Goal: Find specific page/section: Find specific page/section

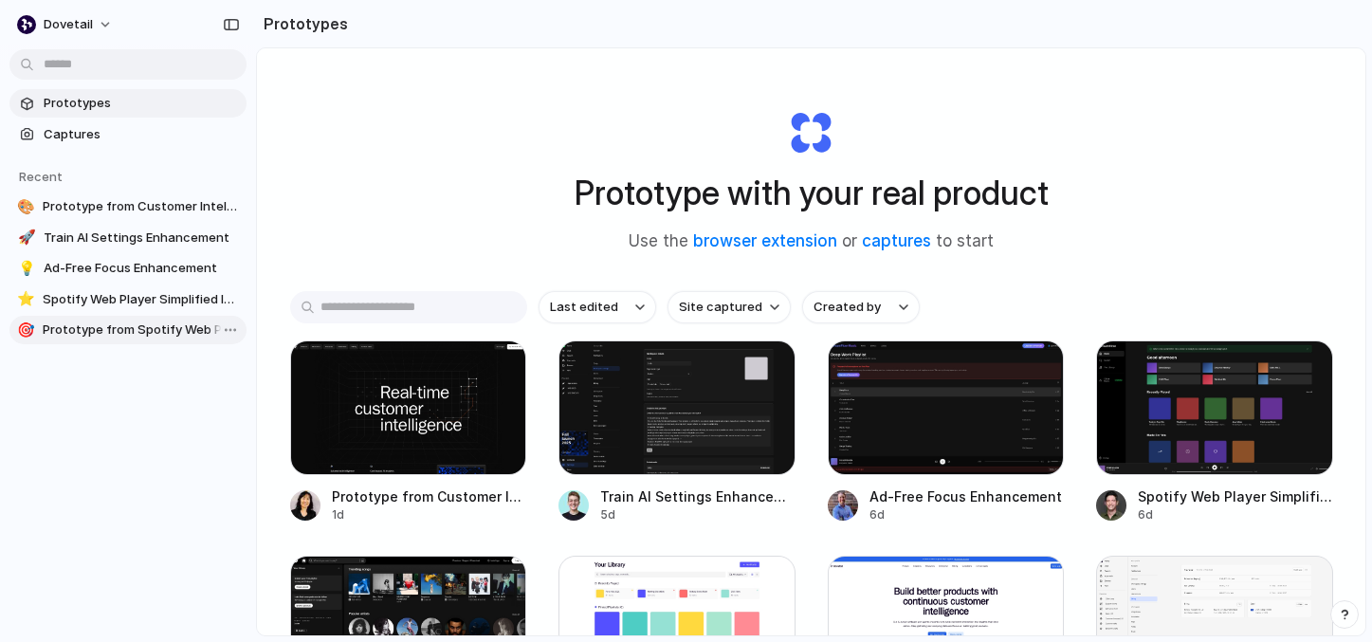
click at [143, 318] on link "🎯 Prototype from Spotify Web Player" at bounding box center [127, 330] width 237 height 28
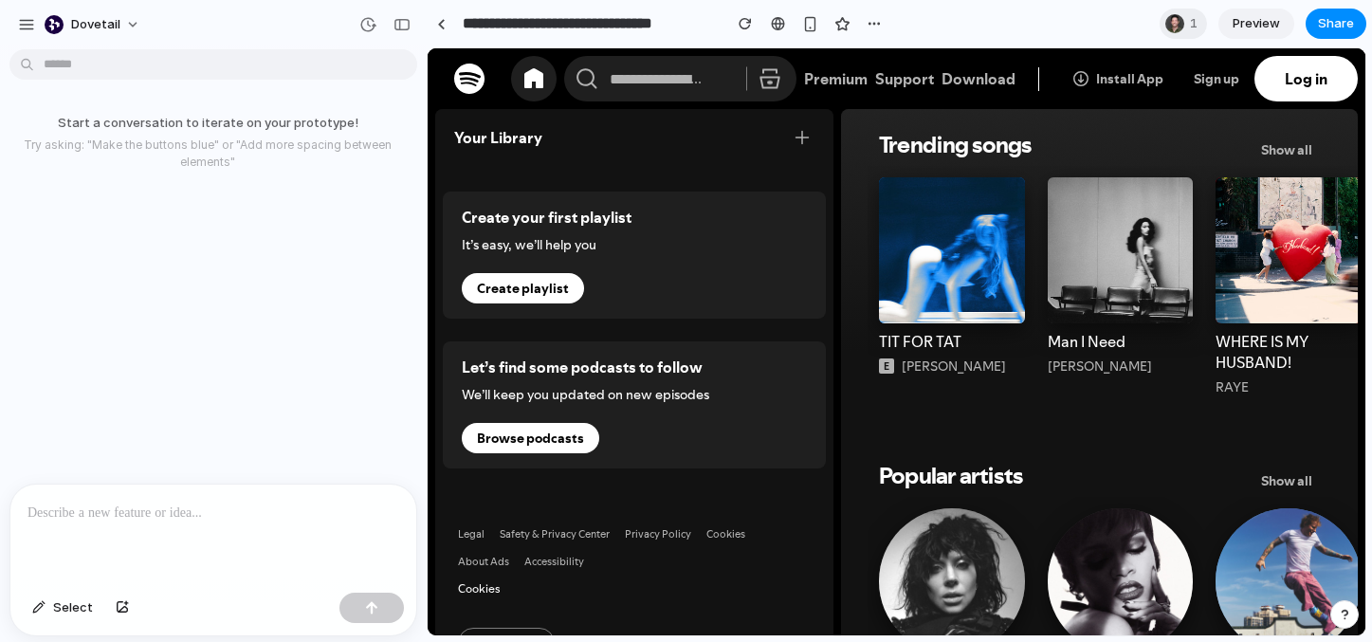
click at [172, 526] on div at bounding box center [213, 535] width 406 height 101
click at [119, 528] on div at bounding box center [213, 535] width 406 height 101
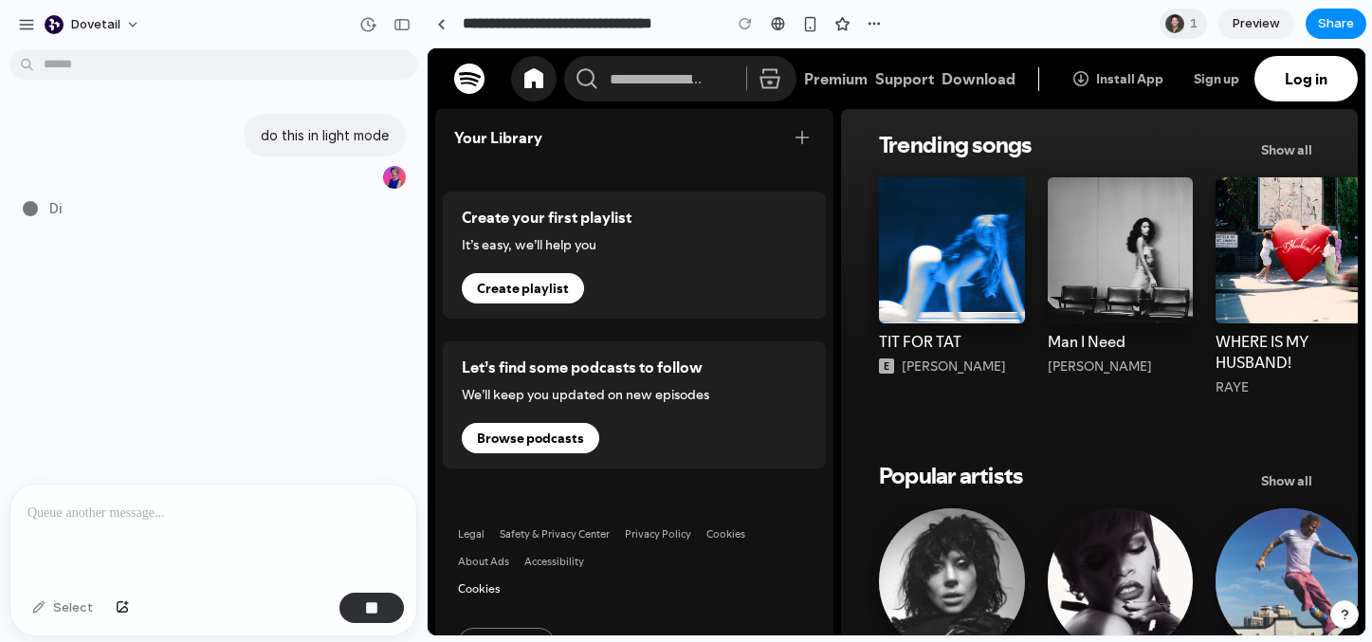
type input "**********"
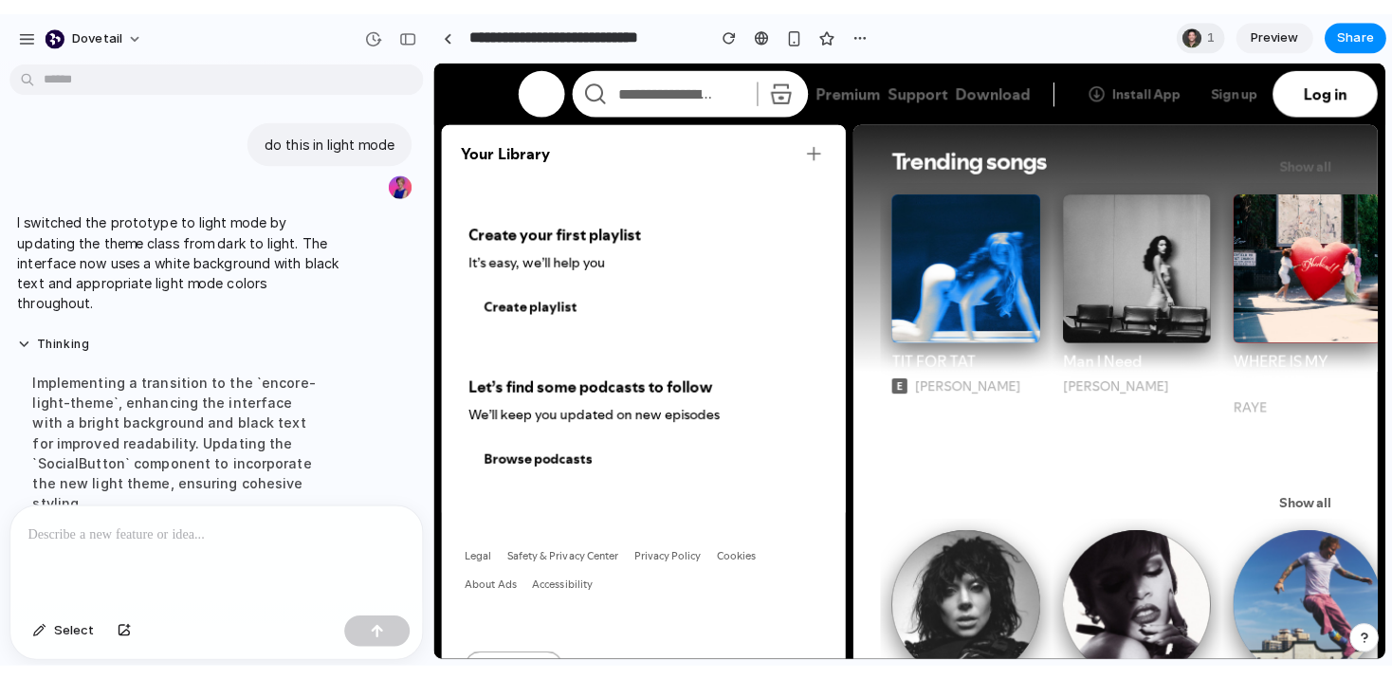
scroll to position [360, 0]
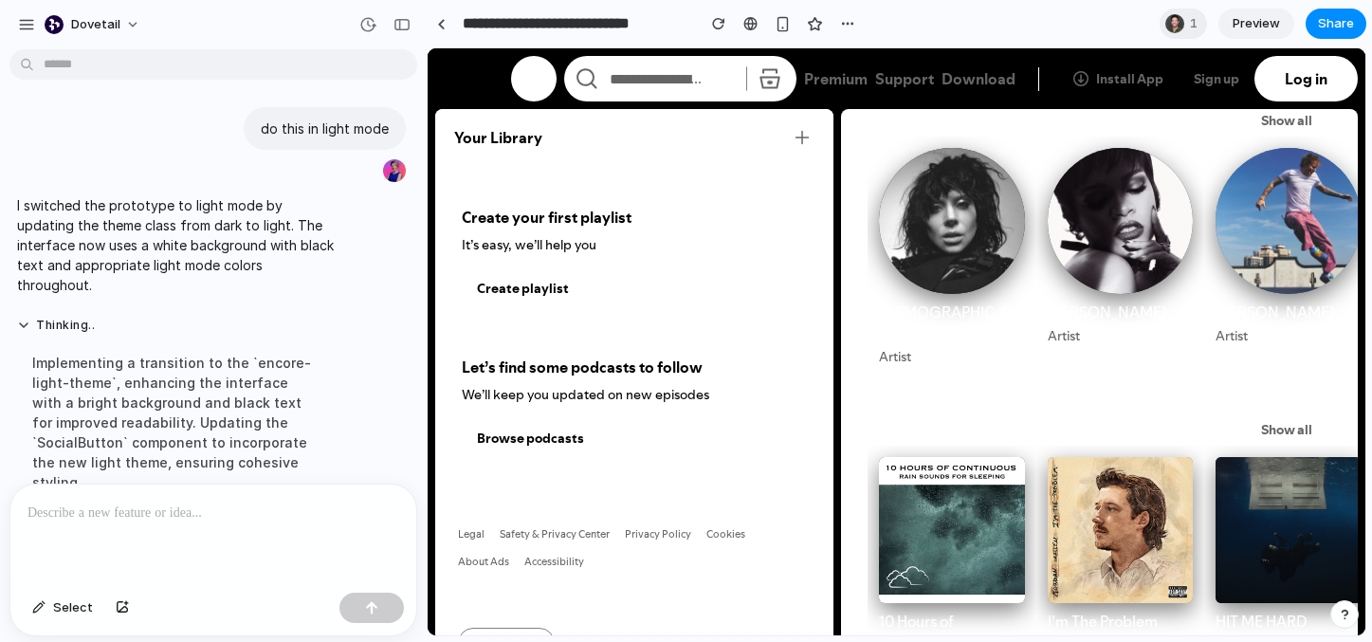
click at [544, 436] on span "Browse podcasts" at bounding box center [530, 438] width 137 height 30
click at [957, 203] on div at bounding box center [952, 257] width 169 height 241
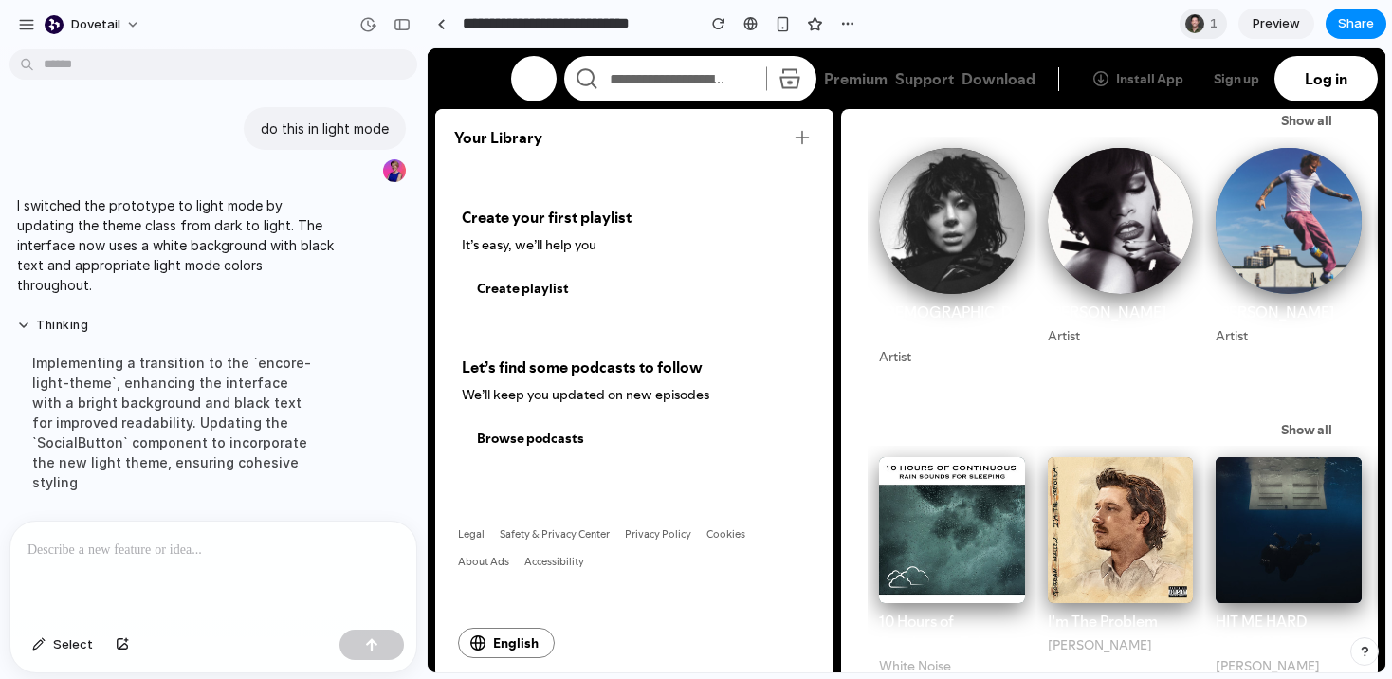
scroll to position [0, 0]
